Goal: Information Seeking & Learning: Learn about a topic

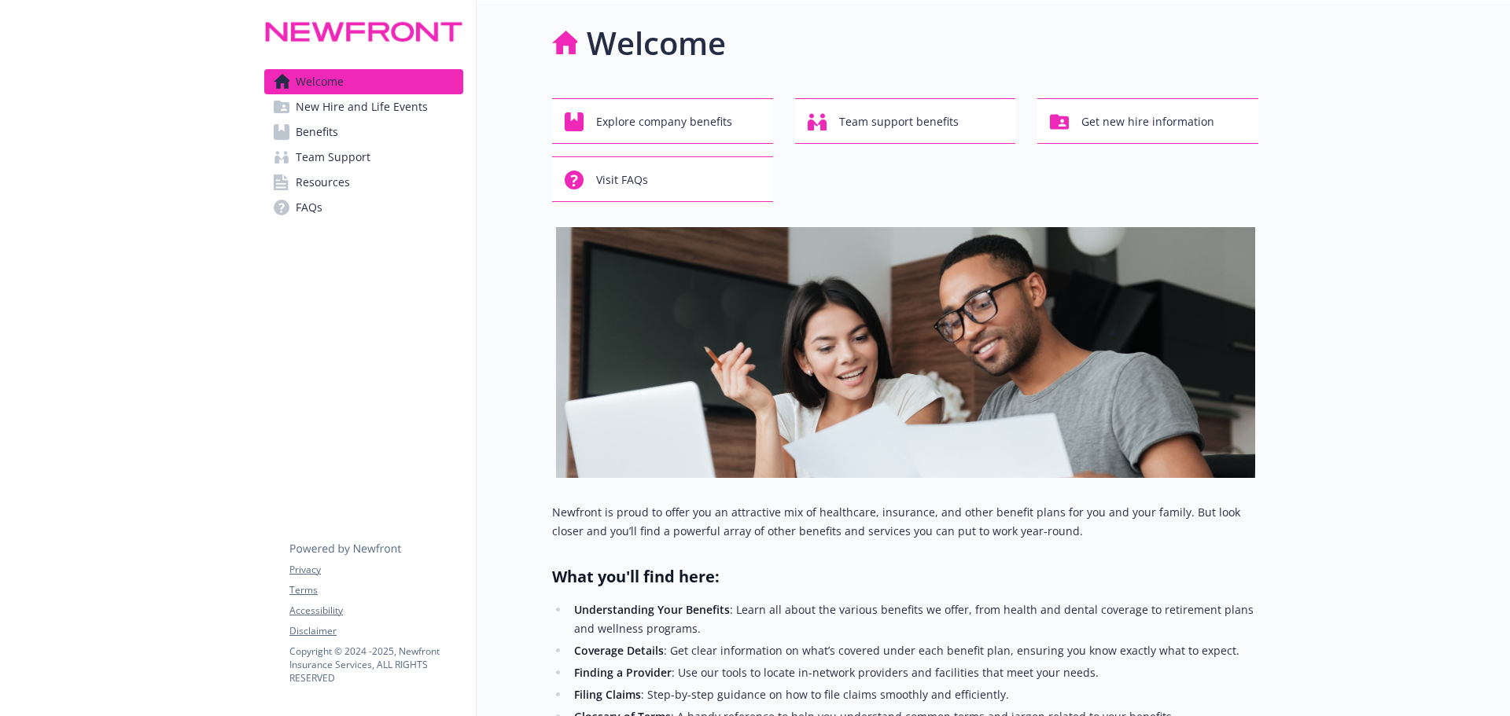
click at [391, 137] on link "Benefits" at bounding box center [363, 132] width 199 height 25
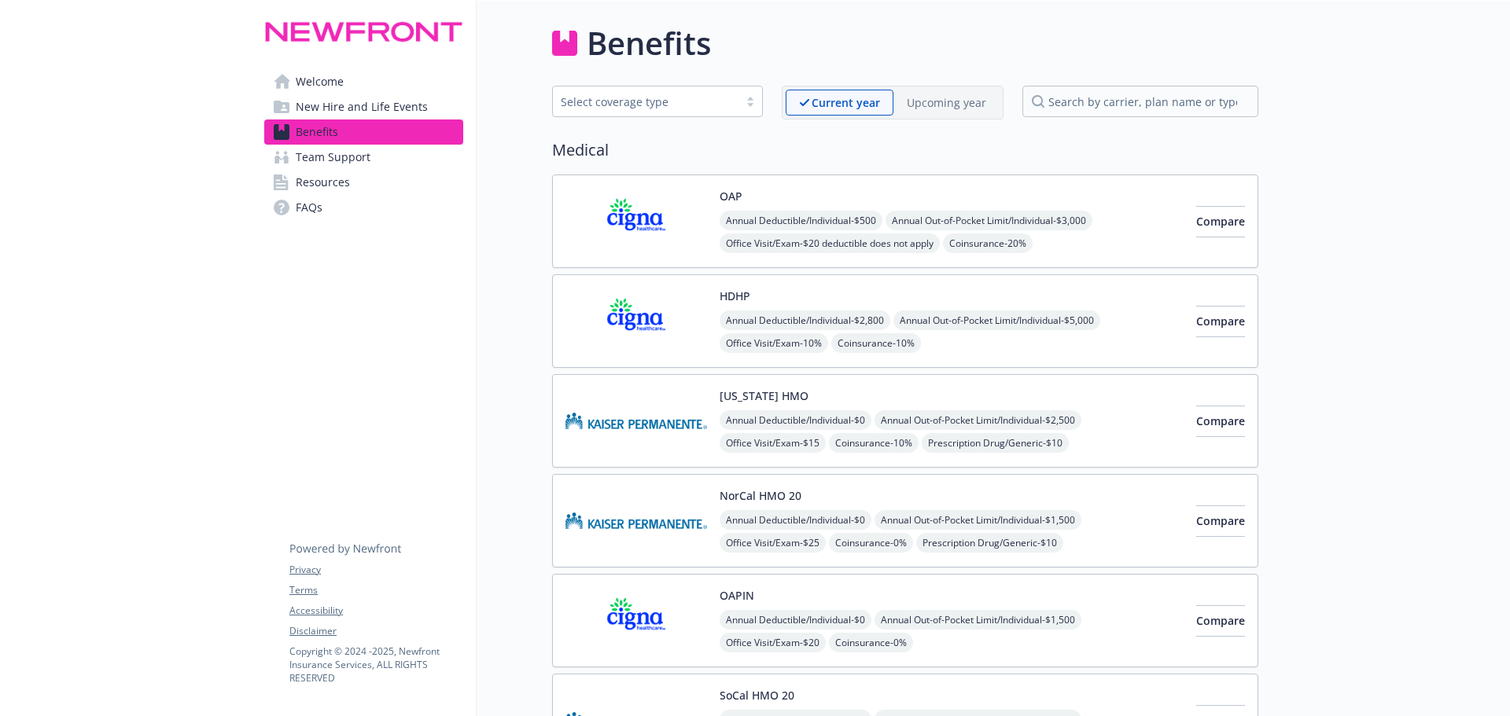
click at [366, 199] on link "FAQs" at bounding box center [363, 207] width 199 height 25
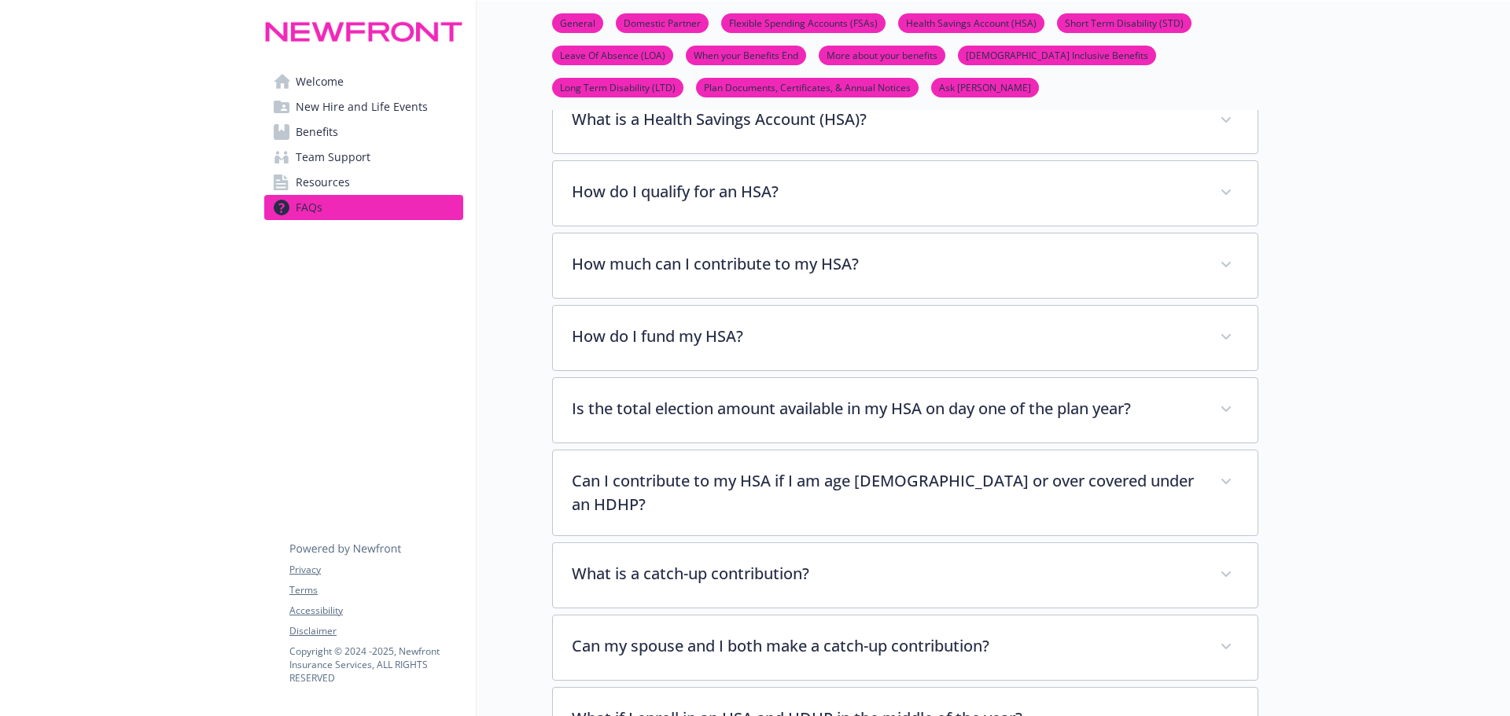
scroll to position [1337, 0]
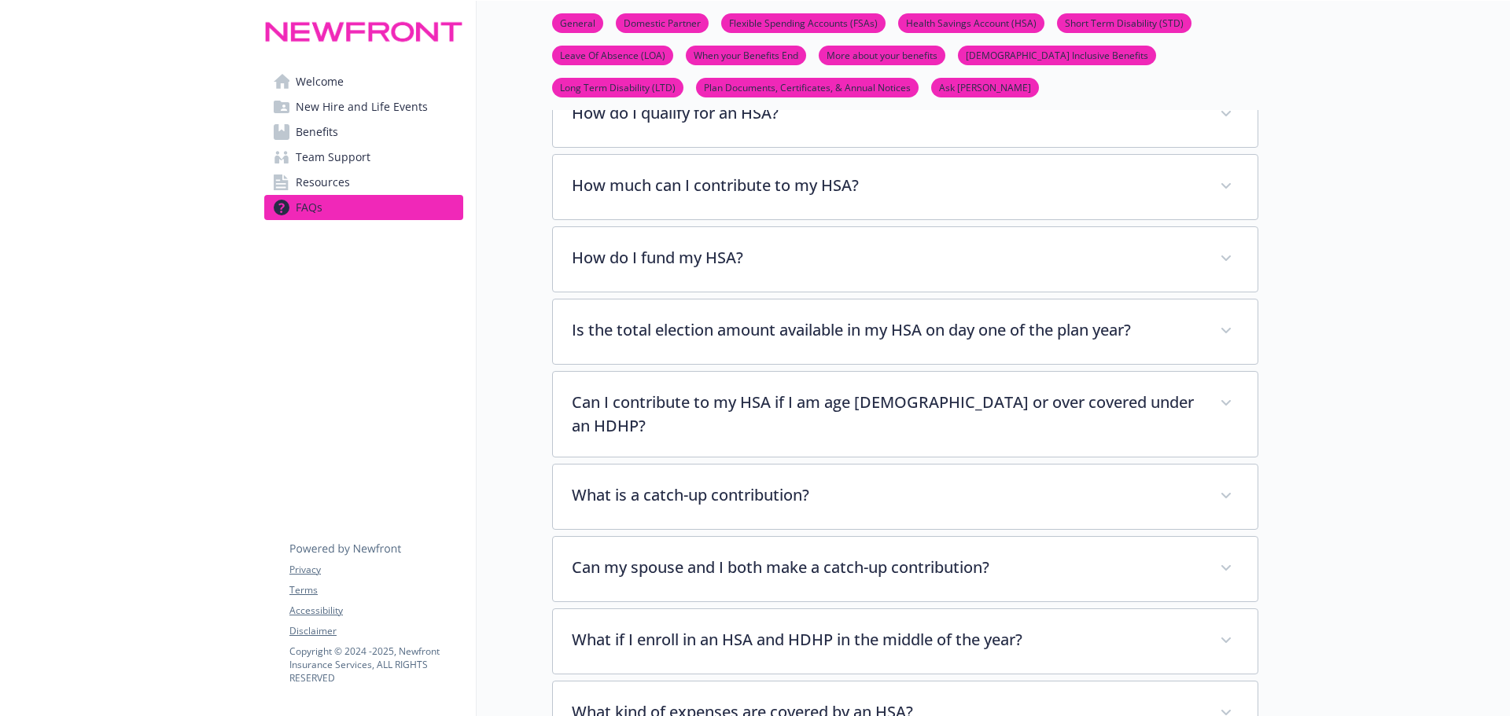
click at [931, 94] on link "Ask [PERSON_NAME]" at bounding box center [985, 86] width 108 height 15
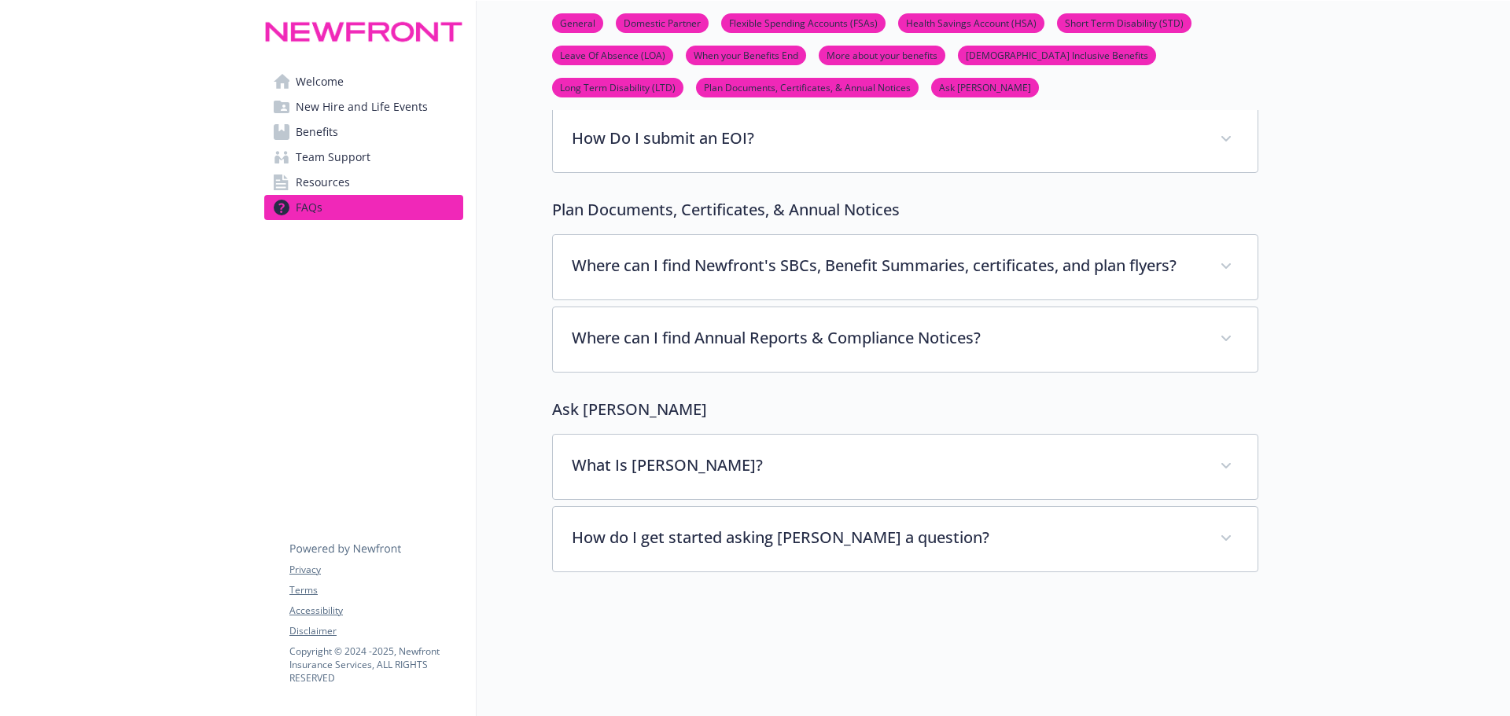
scroll to position [5966, 12]
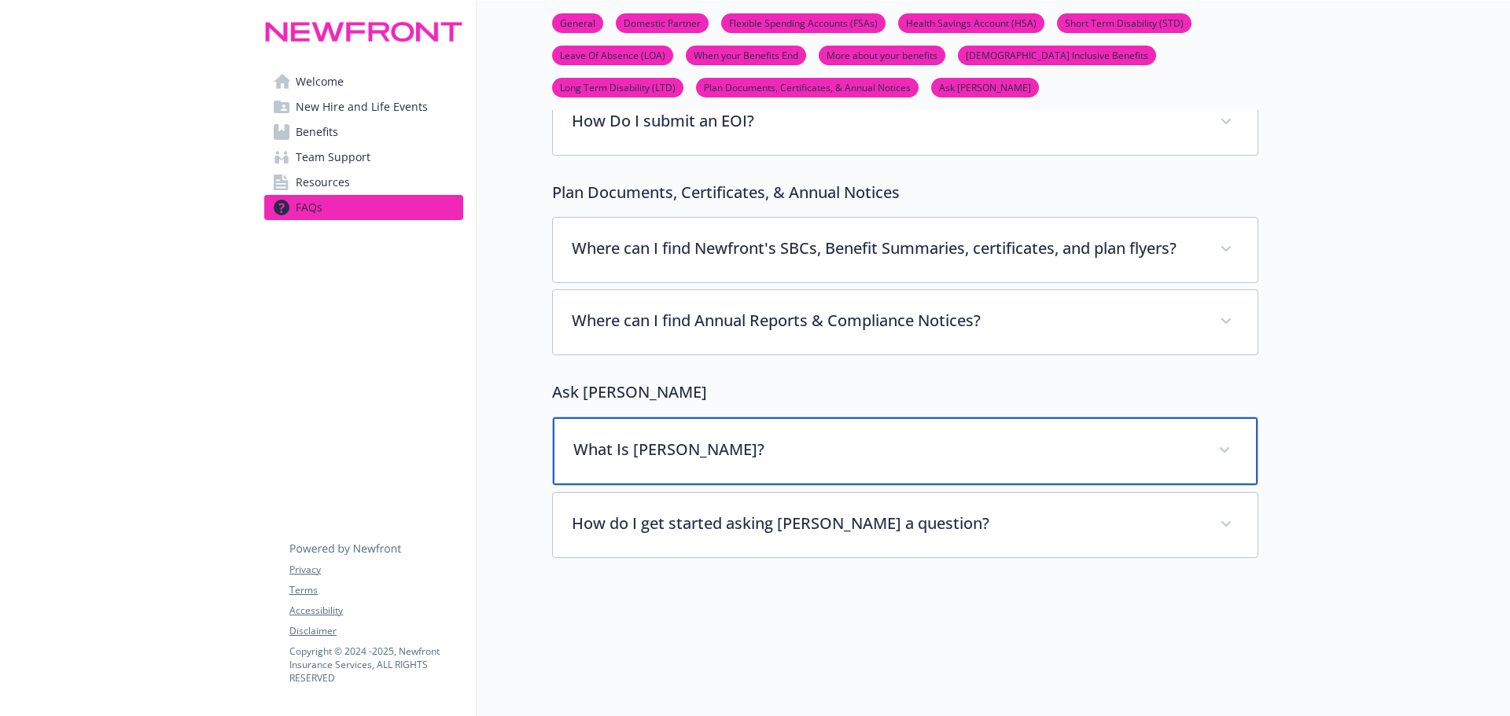
click at [739, 438] on p "What Is [PERSON_NAME]?" at bounding box center [886, 450] width 626 height 24
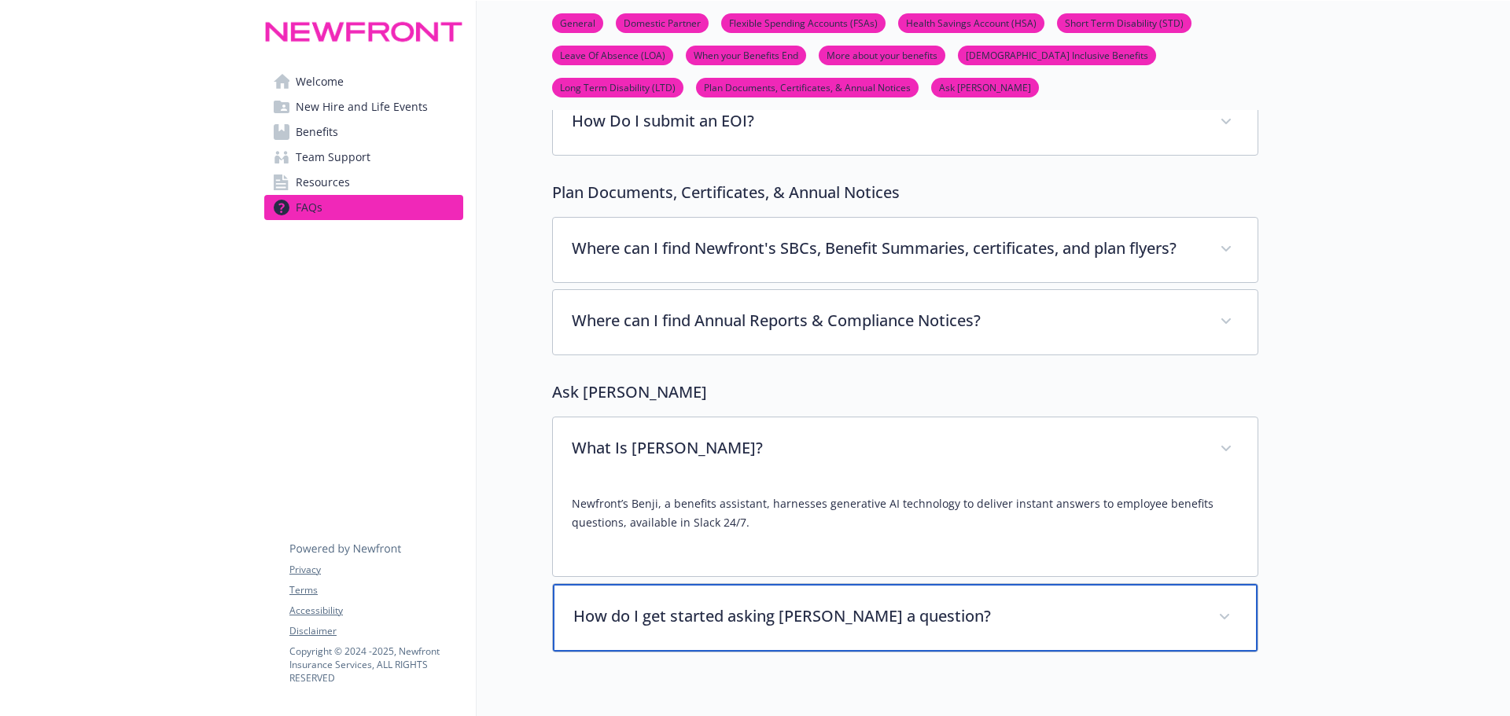
click at [770, 605] on p "How do I get started asking [PERSON_NAME] a question?" at bounding box center [886, 617] width 626 height 24
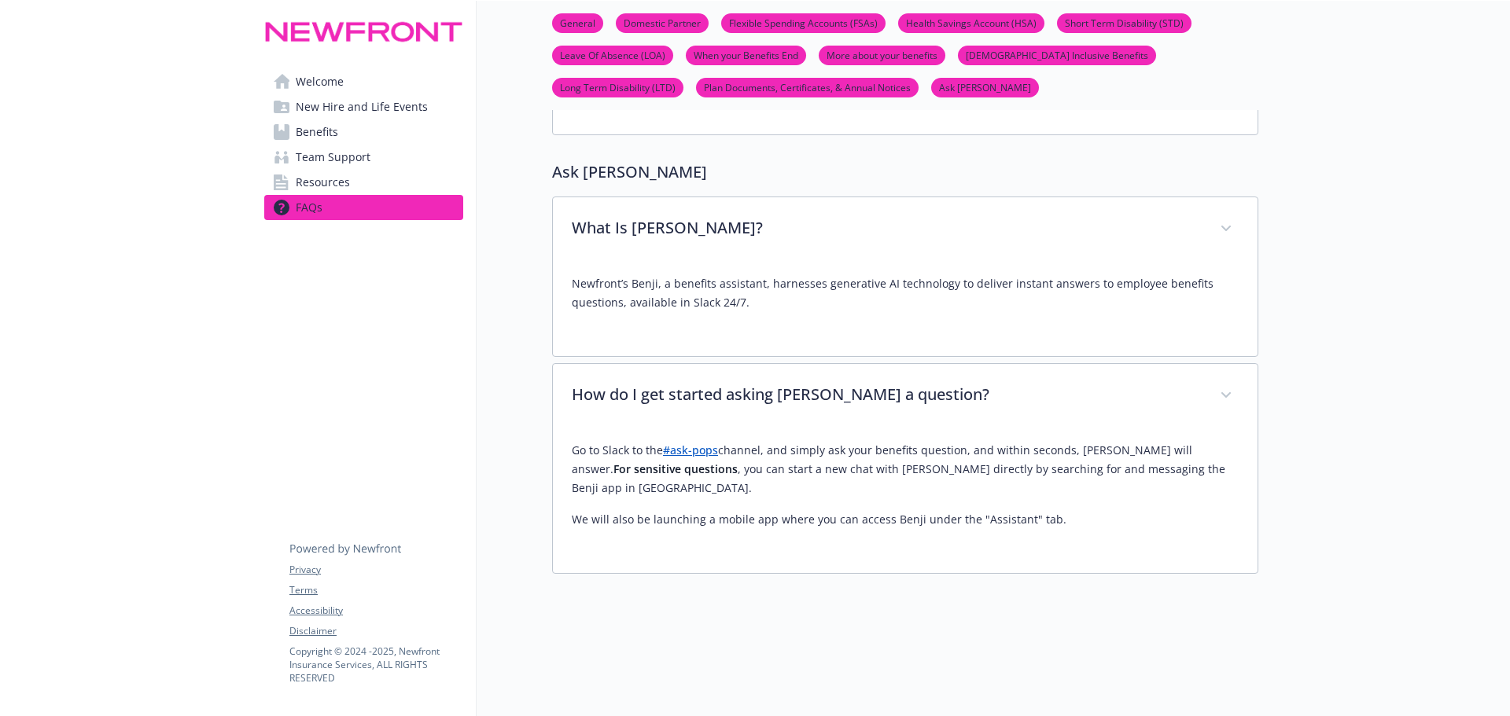
scroll to position [6186, 12]
drag, startPoint x: 1344, startPoint y: 246, endPoint x: 1327, endPoint y: 224, distance: 27.5
